Goal: Navigation & Orientation: Find specific page/section

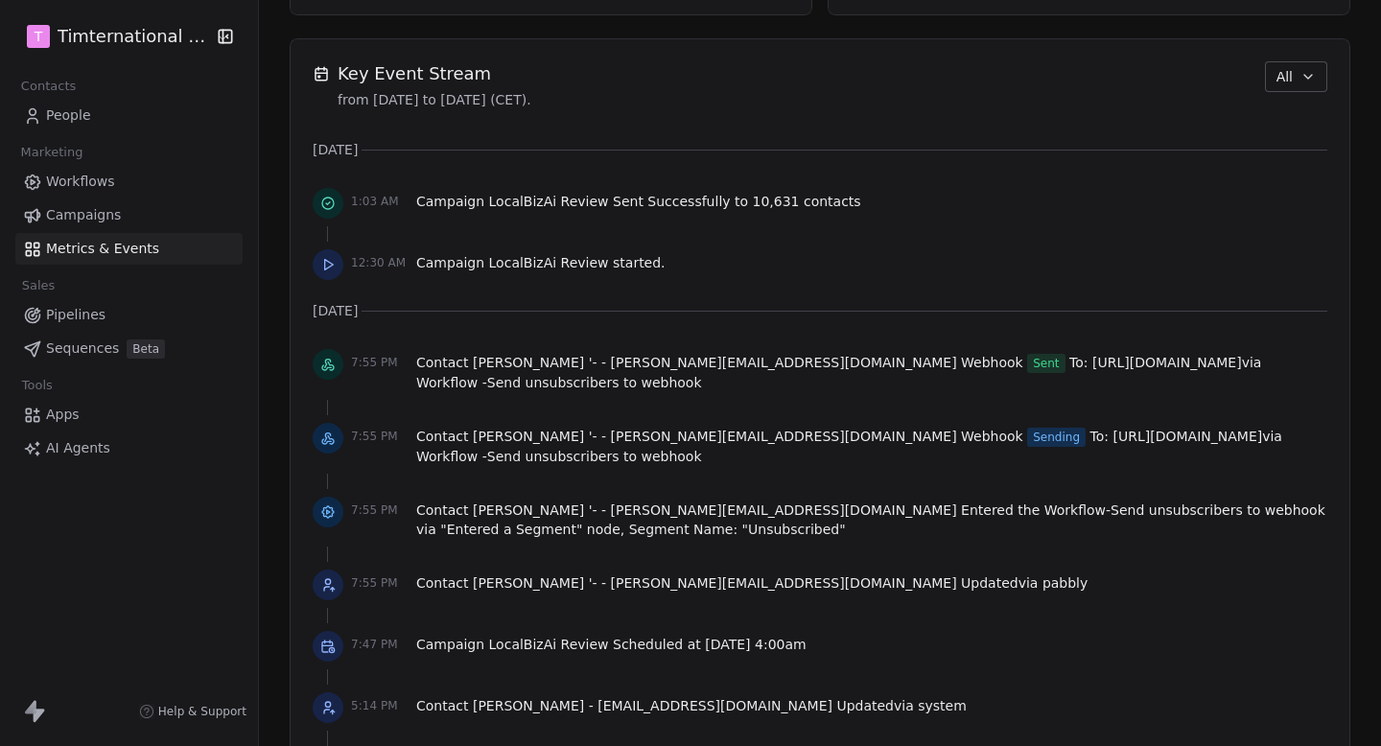
scroll to position [1289, 0]
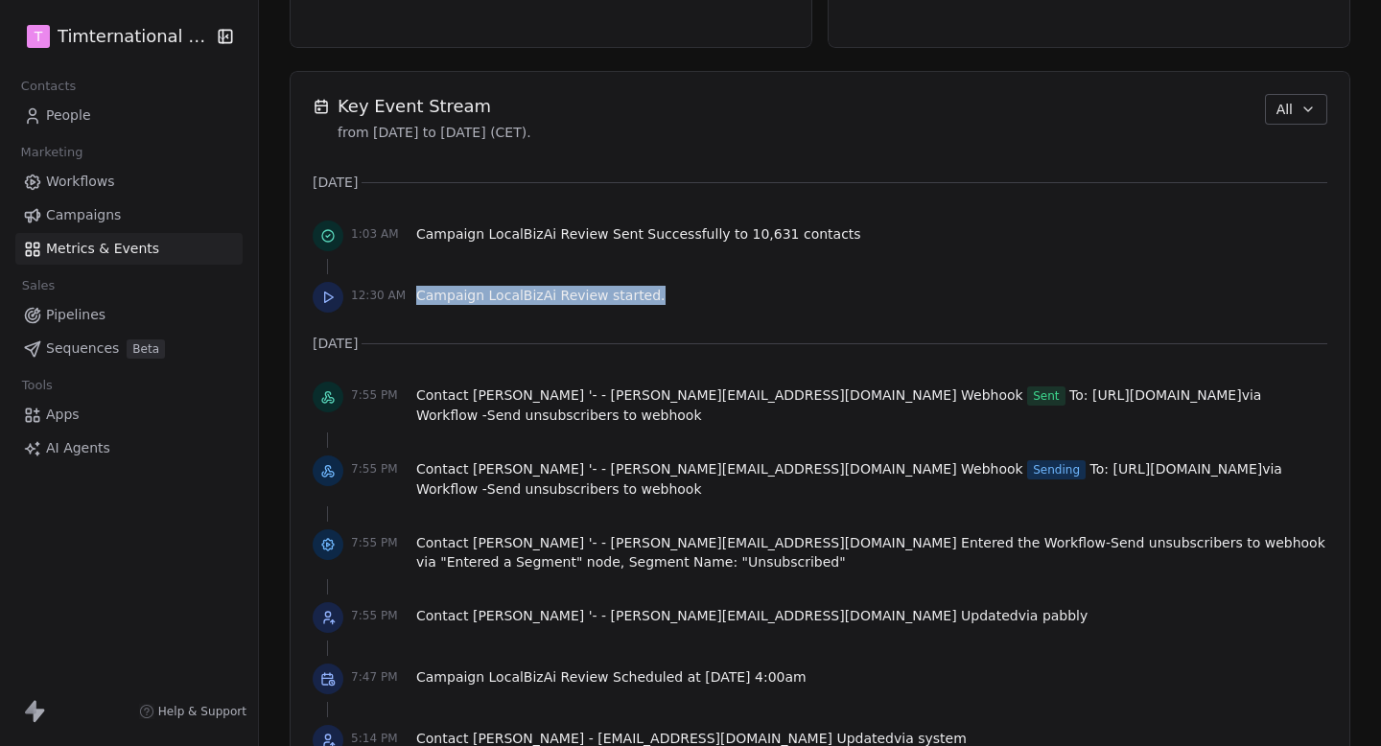
drag, startPoint x: 417, startPoint y: 291, endPoint x: 674, endPoint y: 291, distance: 257.1
click at [674, 291] on div "12:30 AM Campaign LocalBizAi Review started." at bounding box center [820, 297] width 1015 height 42
click at [675, 291] on div "12:30 AM Campaign LocalBizAi Review started." at bounding box center [820, 297] width 1015 height 42
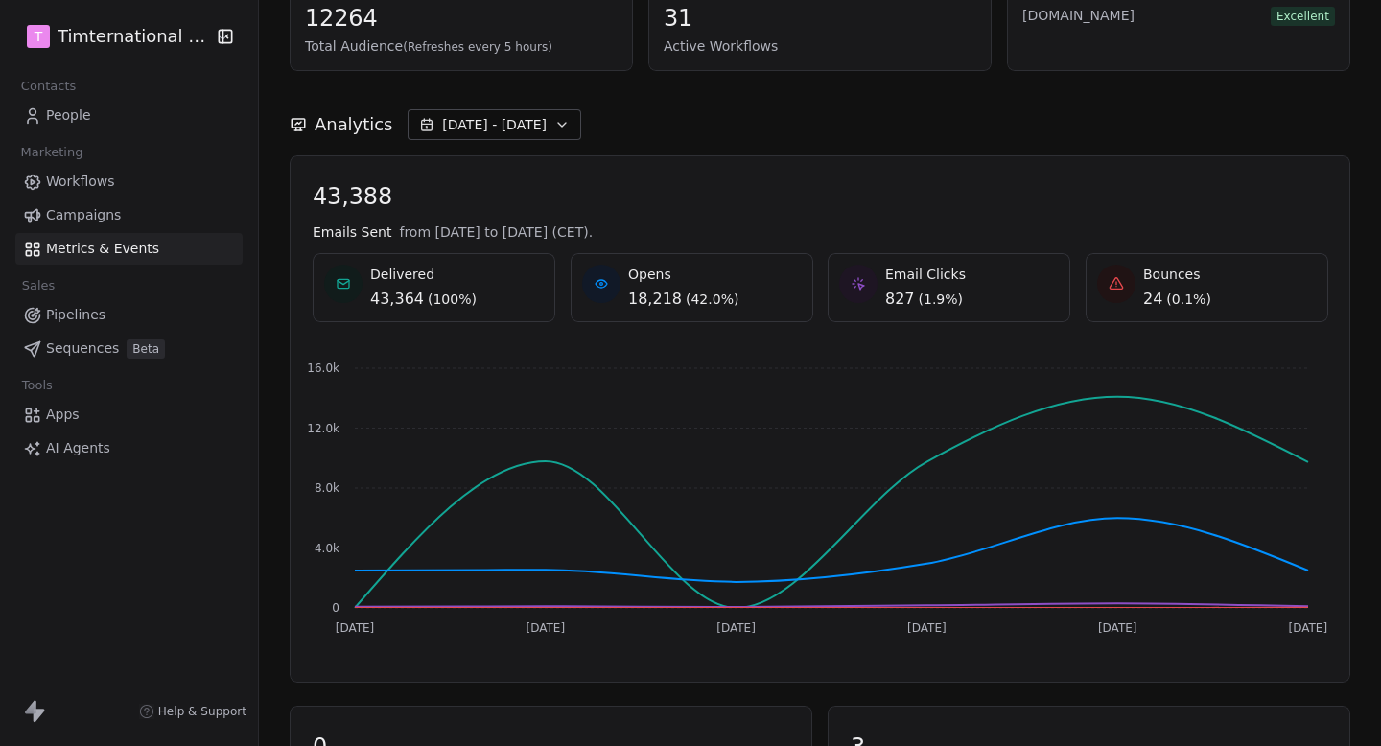
scroll to position [124, 0]
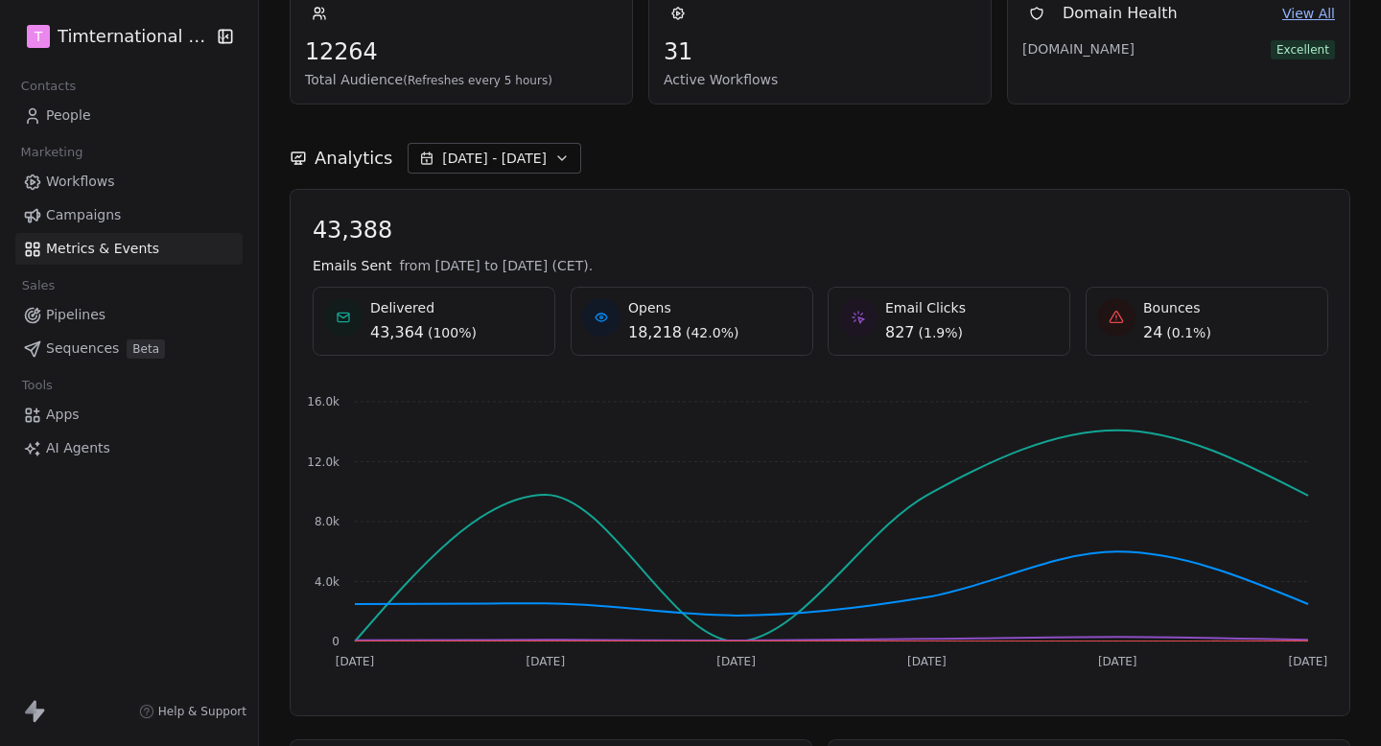
click at [517, 148] on button "[DATE] - [DATE]" at bounding box center [495, 158] width 174 height 31
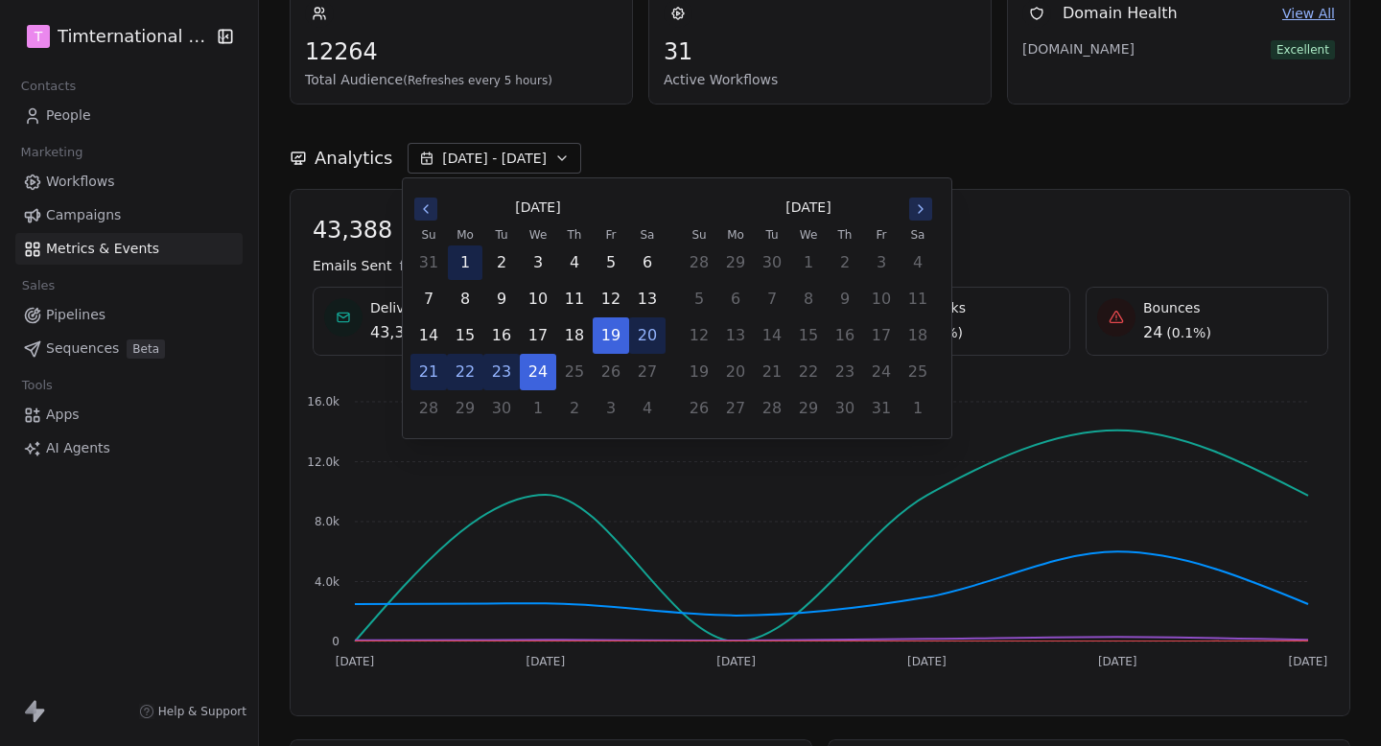
click at [473, 263] on button "1" at bounding box center [465, 263] width 35 height 35
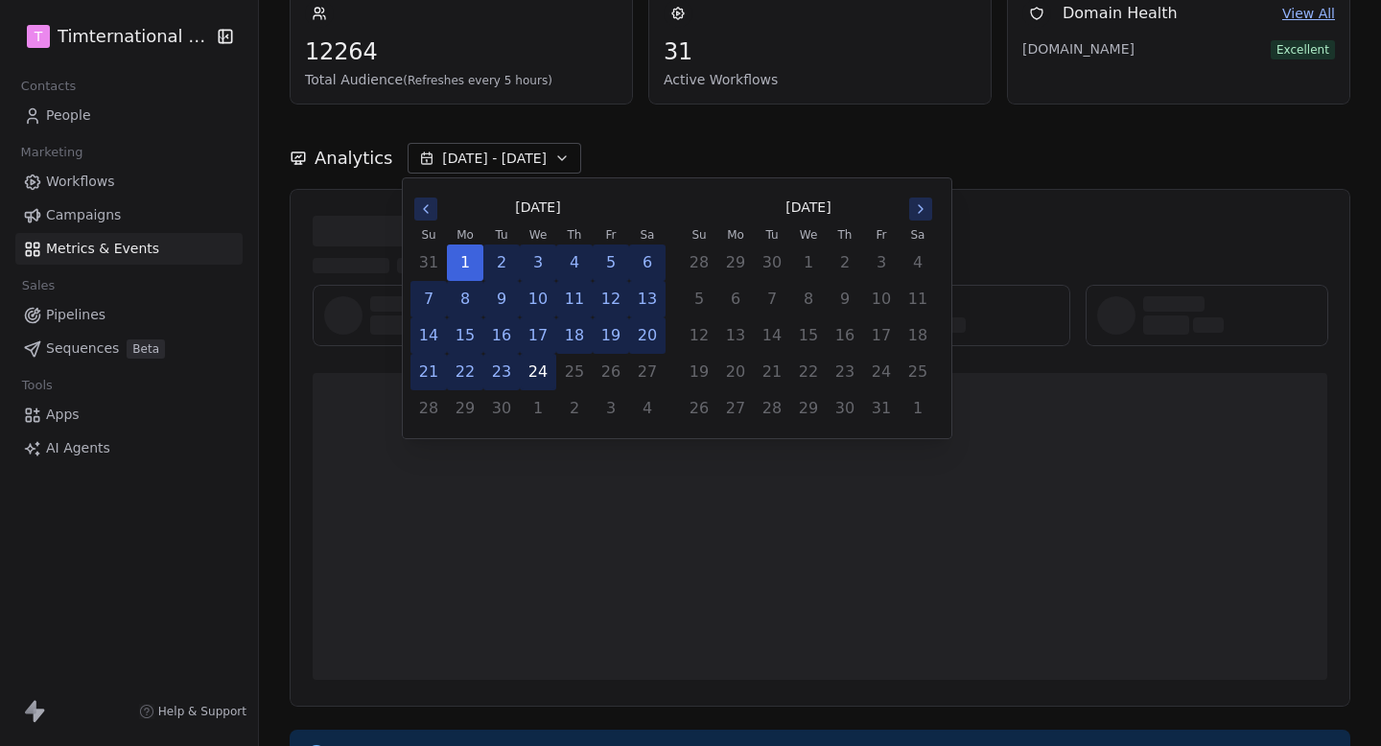
click at [541, 370] on button "24" at bounding box center [538, 372] width 35 height 35
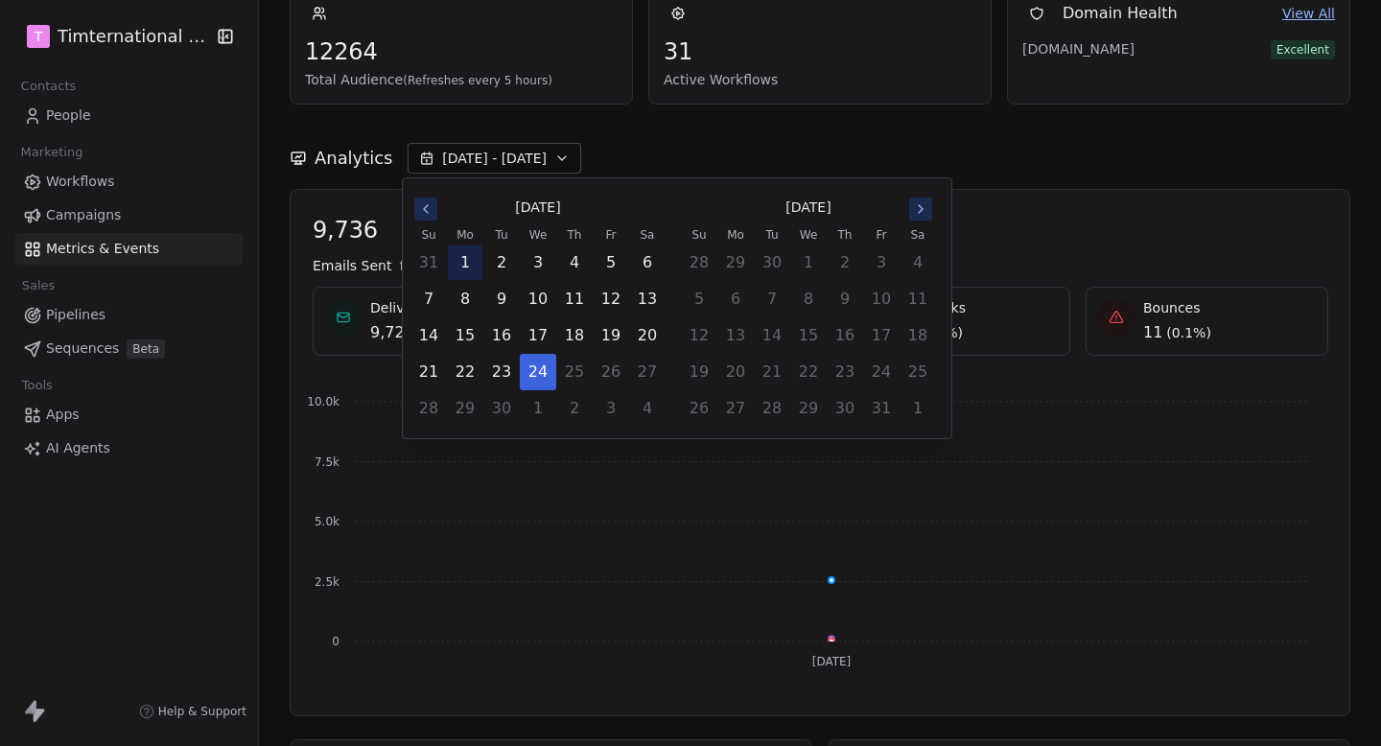
click at [465, 273] on button "1" at bounding box center [465, 263] width 35 height 35
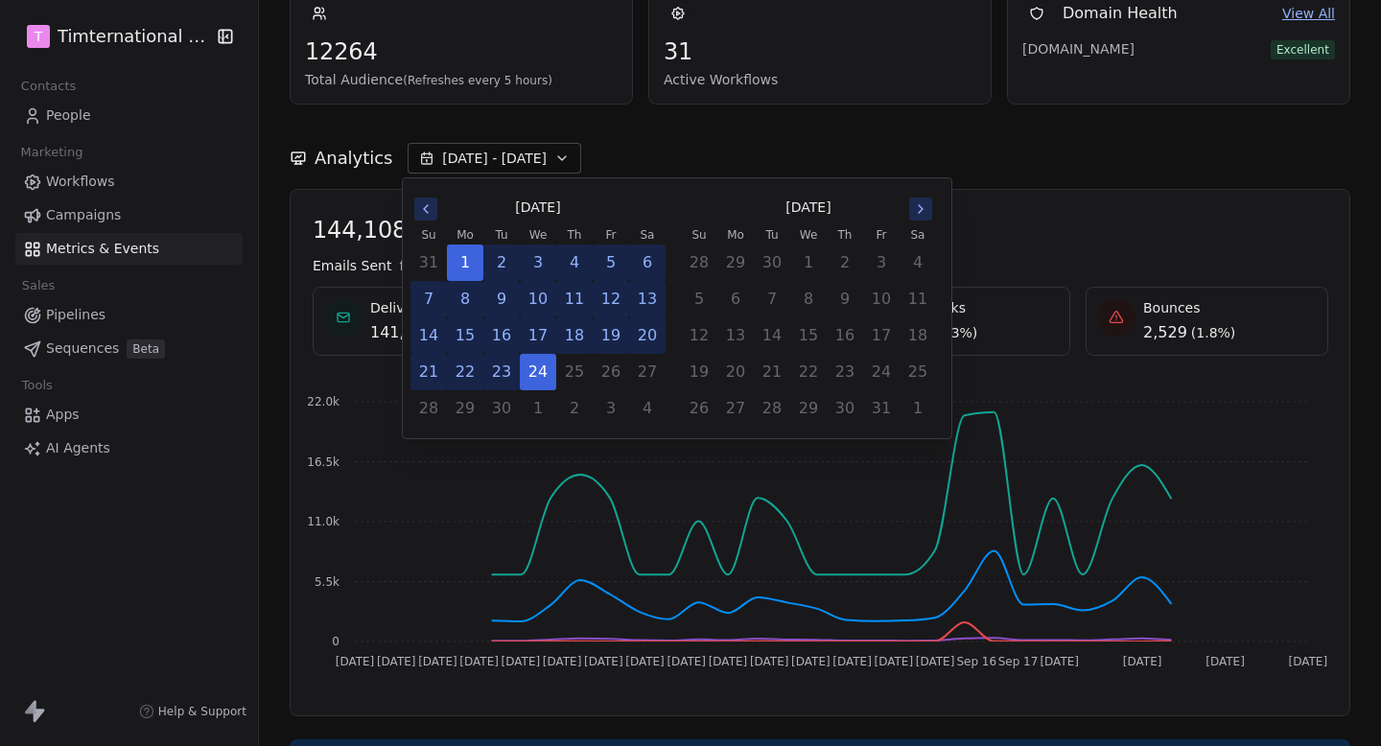
click at [860, 148] on div "Analytics [DATE] - [DATE]" at bounding box center [820, 158] width 1061 height 31
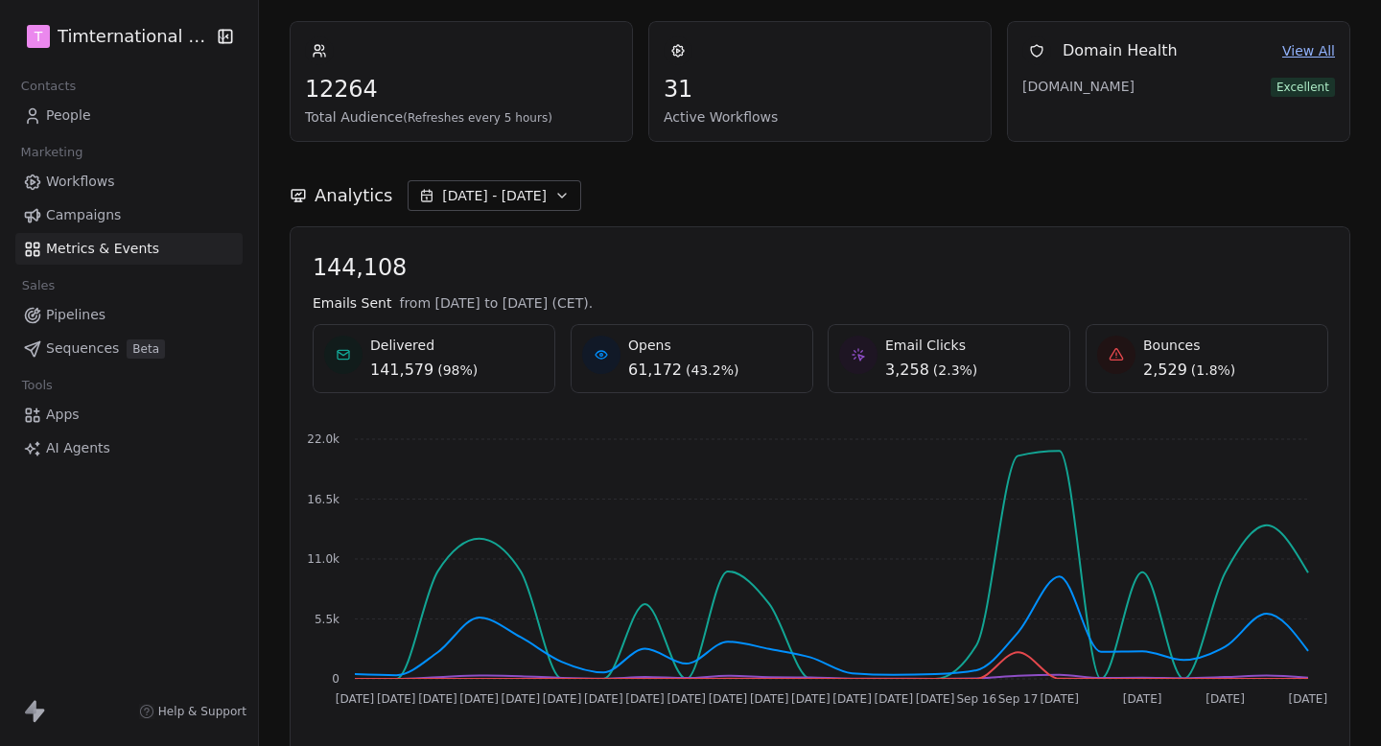
scroll to position [0, 0]
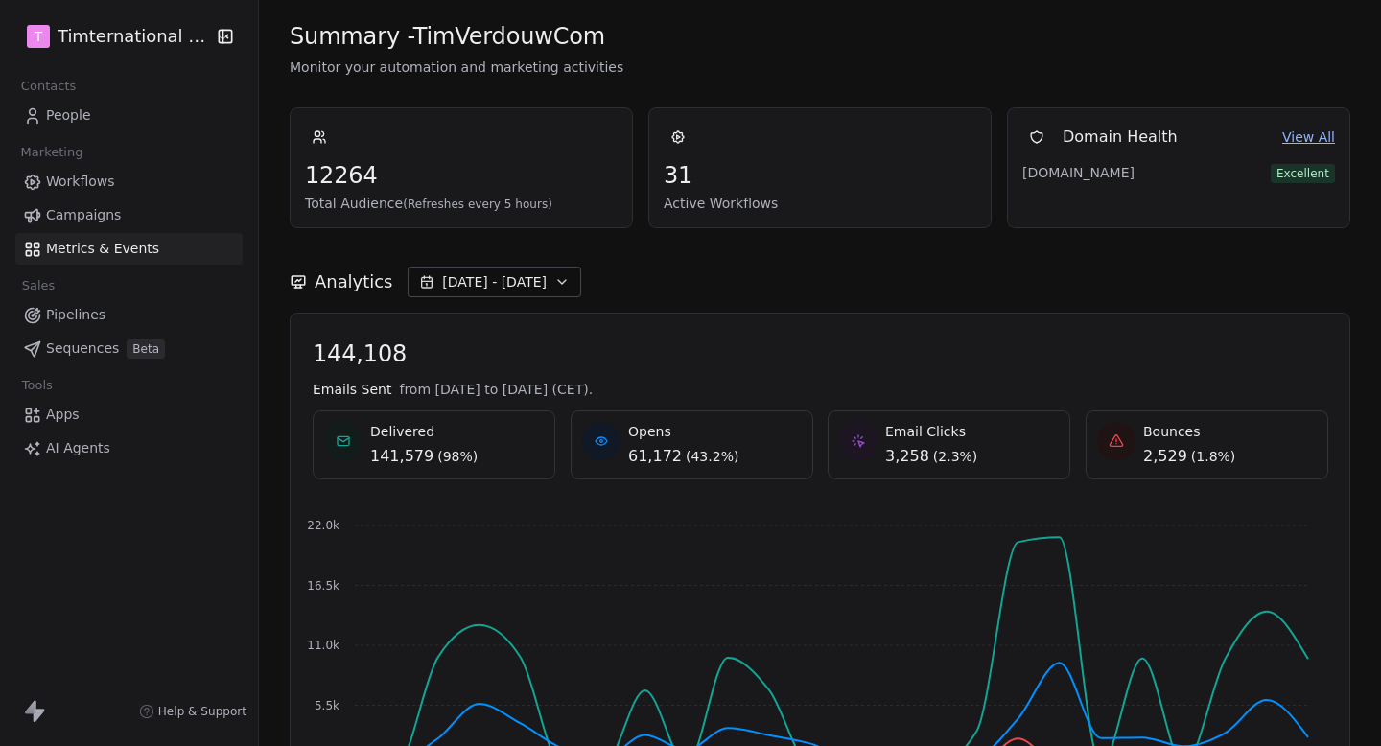
click at [176, 40] on html "T Timternational B.V. Contacts People Marketing Workflows Campaigns Metrics & E…" at bounding box center [690, 373] width 1381 height 746
